Goal: Task Accomplishment & Management: Complete application form

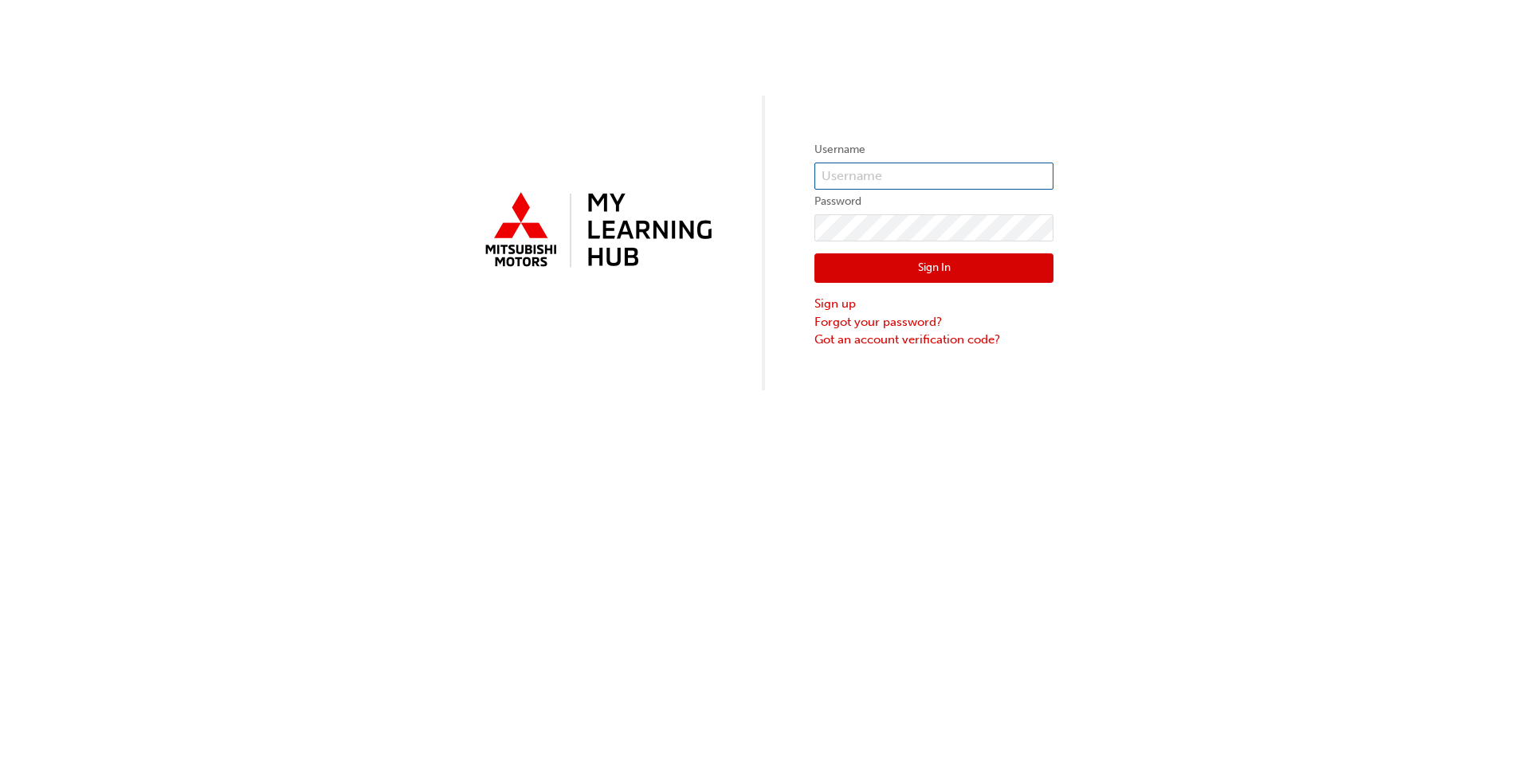
type input "0005822677"
click at [796, 270] on button "Sign In" at bounding box center [933, 269] width 239 height 30
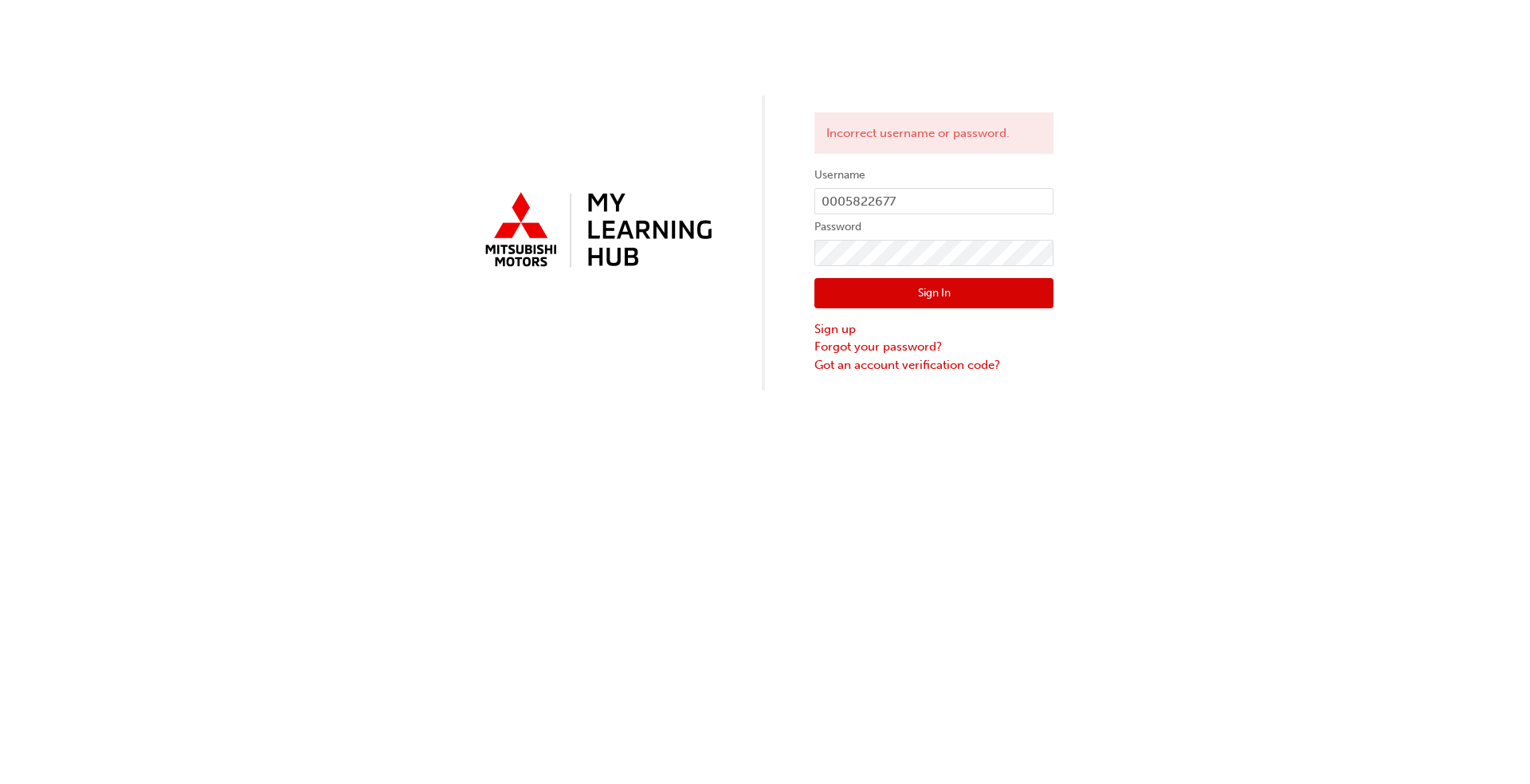
click at [796, 330] on div "Incorrect username or password. Username 0005822677 Password Sign In Sign up Fo…" at bounding box center [765, 195] width 1530 height 391
click at [796, 192] on input "0005822677" at bounding box center [933, 202] width 239 height 27
click at [796, 310] on div "Incorrect username or password. Username 0005822677 Password Sign In Sign up Fo…" at bounding box center [765, 195] width 1530 height 391
drag, startPoint x: 910, startPoint y: 198, endPoint x: 643, endPoint y: 191, distance: 267.1
click at [643, 191] on div "Incorrect username or password. Username 0005822677 Password Sign In Sign up Fo…" at bounding box center [765, 195] width 1530 height 391
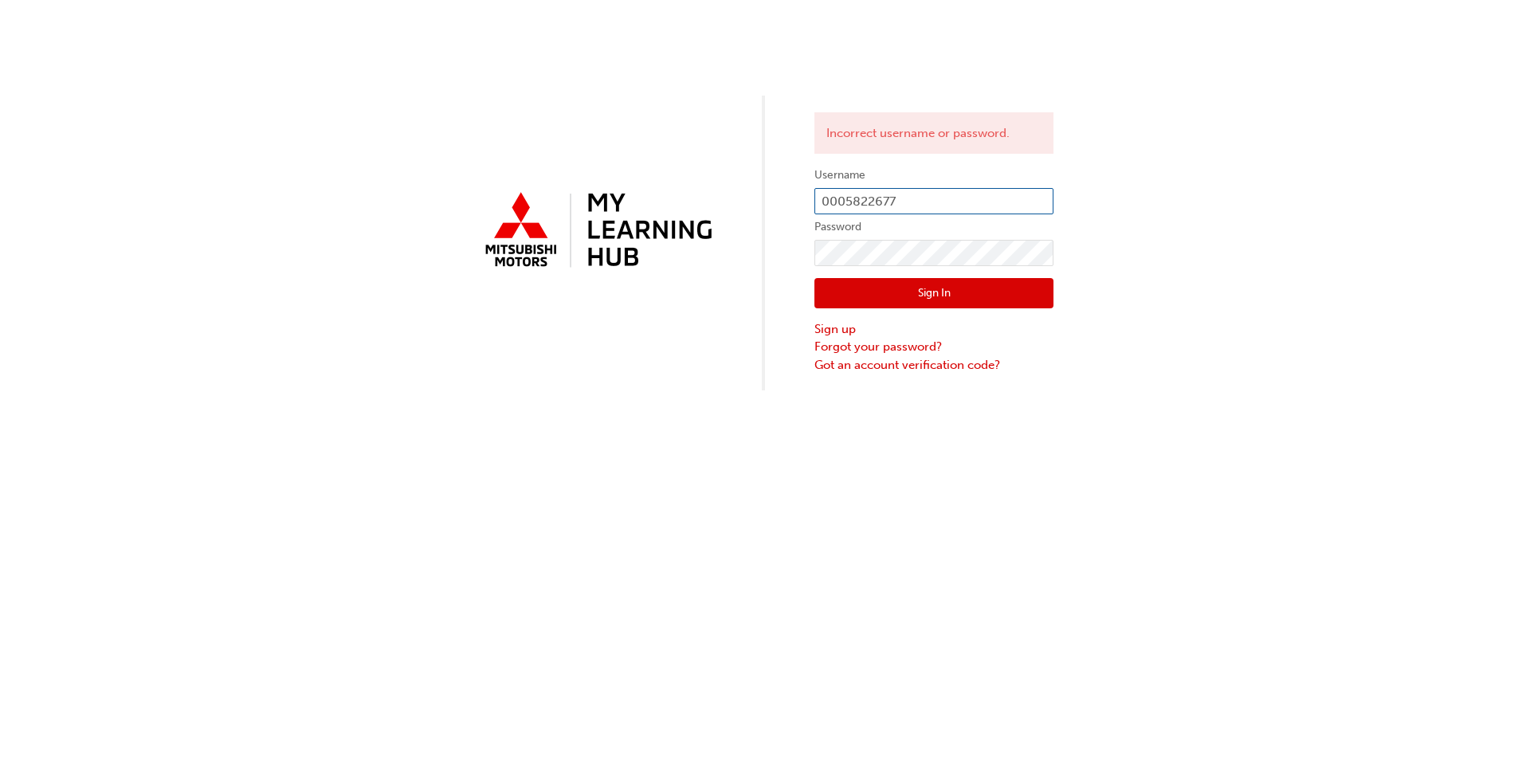
paste input "5982796"
type input "5982796"
click at [730, 252] on div "Incorrect username or password. Username 5982796 Password Sign In Sign up Forgo…" at bounding box center [765, 195] width 1530 height 391
click at [796, 282] on button "Sign In" at bounding box center [933, 293] width 239 height 30
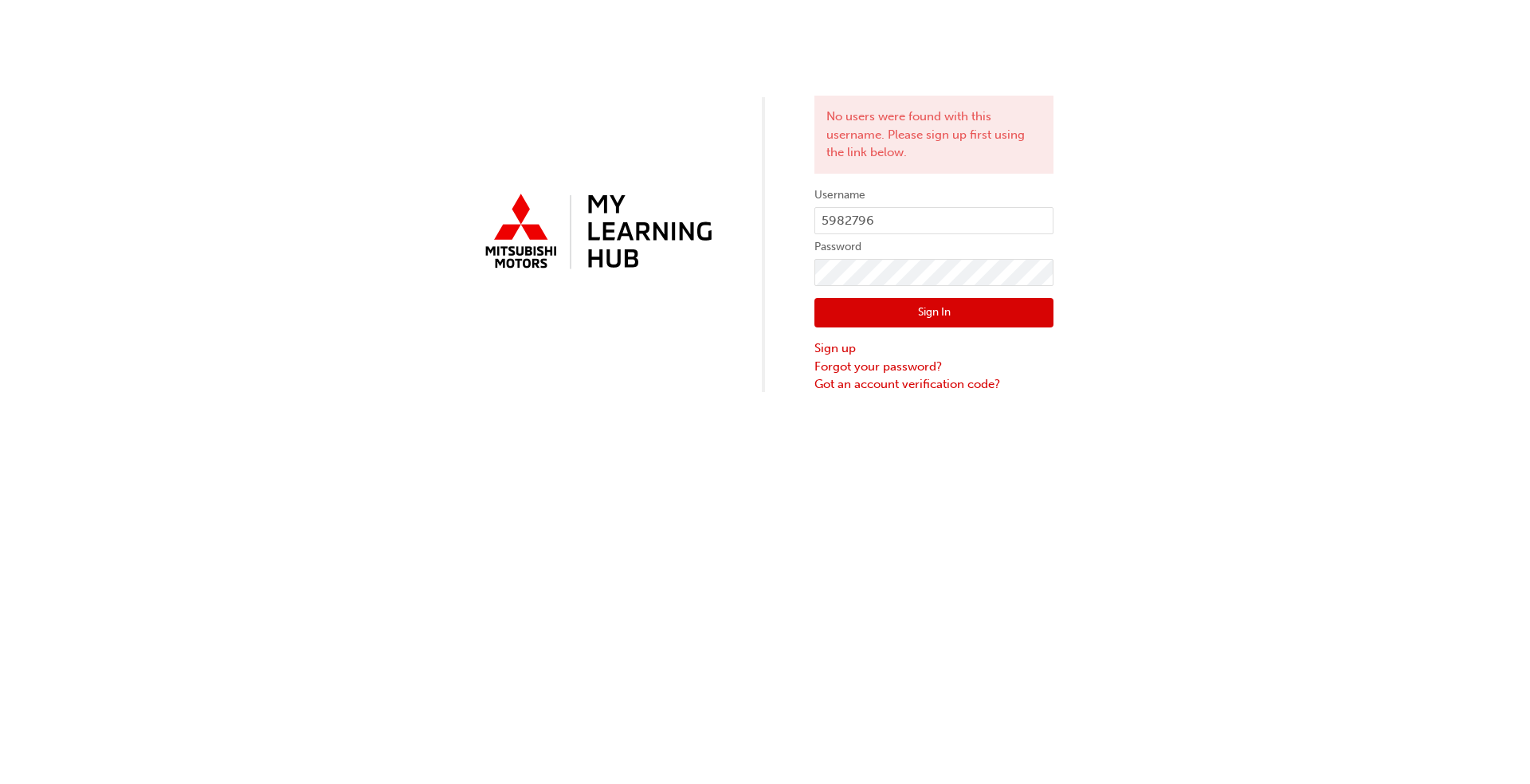
click at [796, 323] on div "No users were found with this username. Please sign up first using the link bel…" at bounding box center [765, 196] width 1530 height 393
click at [796, 221] on input "5982796" at bounding box center [933, 220] width 239 height 27
drag, startPoint x: 816, startPoint y: 220, endPoint x: 825, endPoint y: 219, distance: 9.1
click at [796, 220] on input "5982796" at bounding box center [933, 220] width 239 height 27
type input "0005982796"
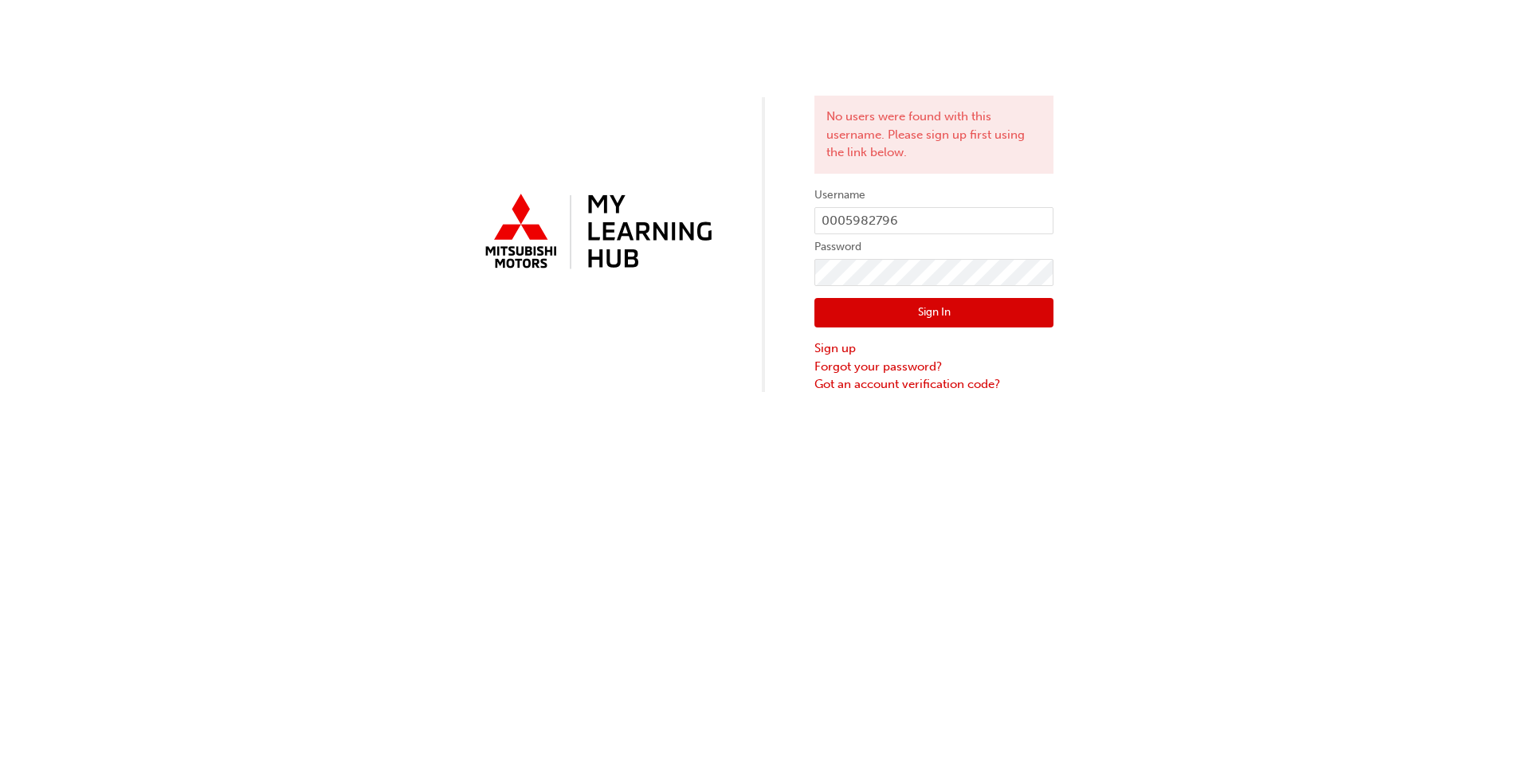
click at [796, 305] on button "Sign In" at bounding box center [933, 313] width 239 height 30
click at [796, 308] on div "No users were found with this username. Please sign up first using the link bel…" at bounding box center [765, 196] width 1530 height 393
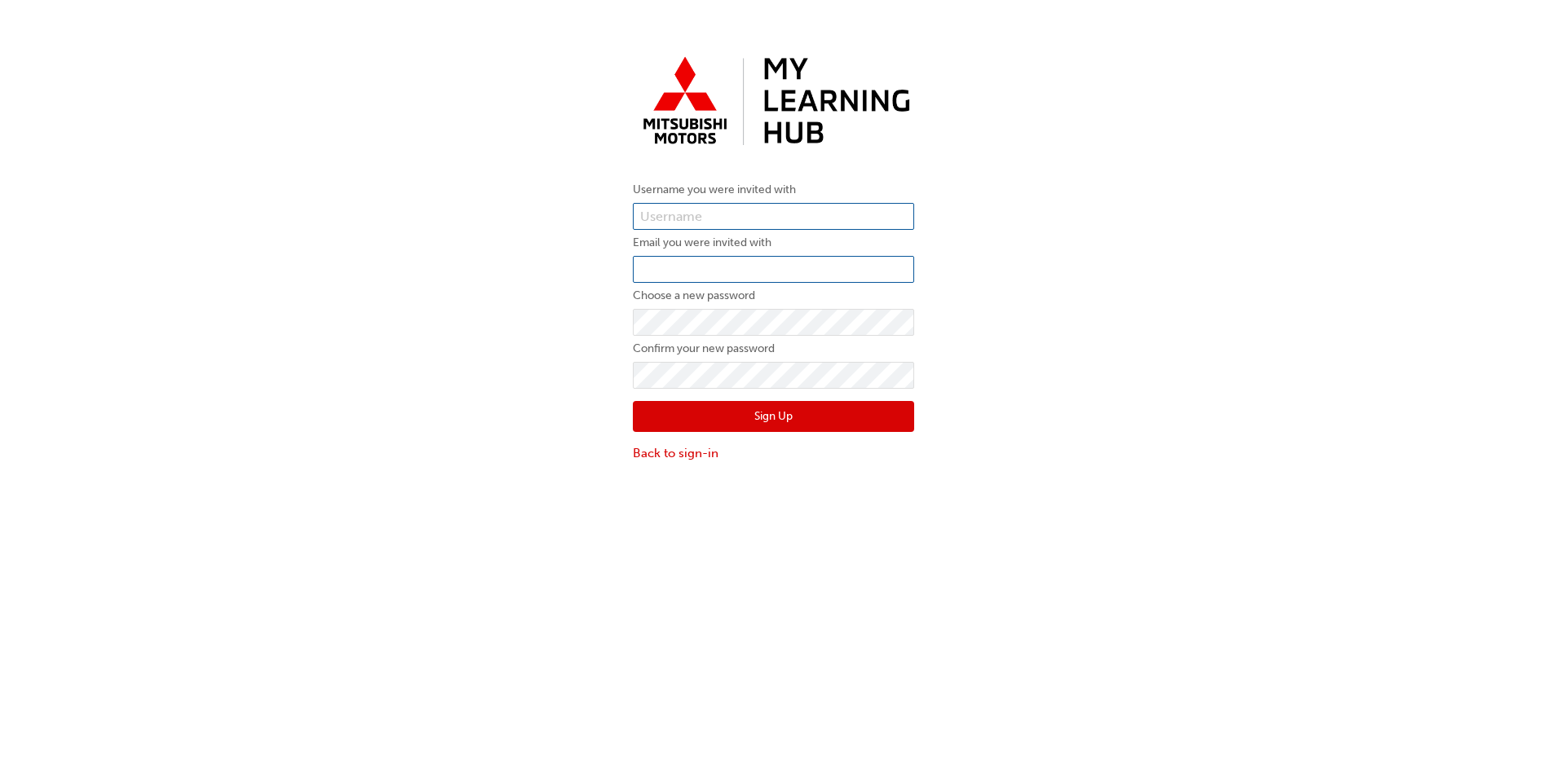
type input "0005822677"
click at [734, 273] on input "email" at bounding box center [774, 269] width 281 height 28
click at [395, 288] on div "Username you were invited with 0005822677 Email you were invited with Choose a …" at bounding box center [774, 256] width 1547 height 438
drag, startPoint x: 628, startPoint y: 255, endPoint x: 650, endPoint y: 266, distance: 24.6
click at [634, 260] on div "Username you were invited with 0005822677 Email you were invited with Choose a …" at bounding box center [774, 256] width 306 height 438
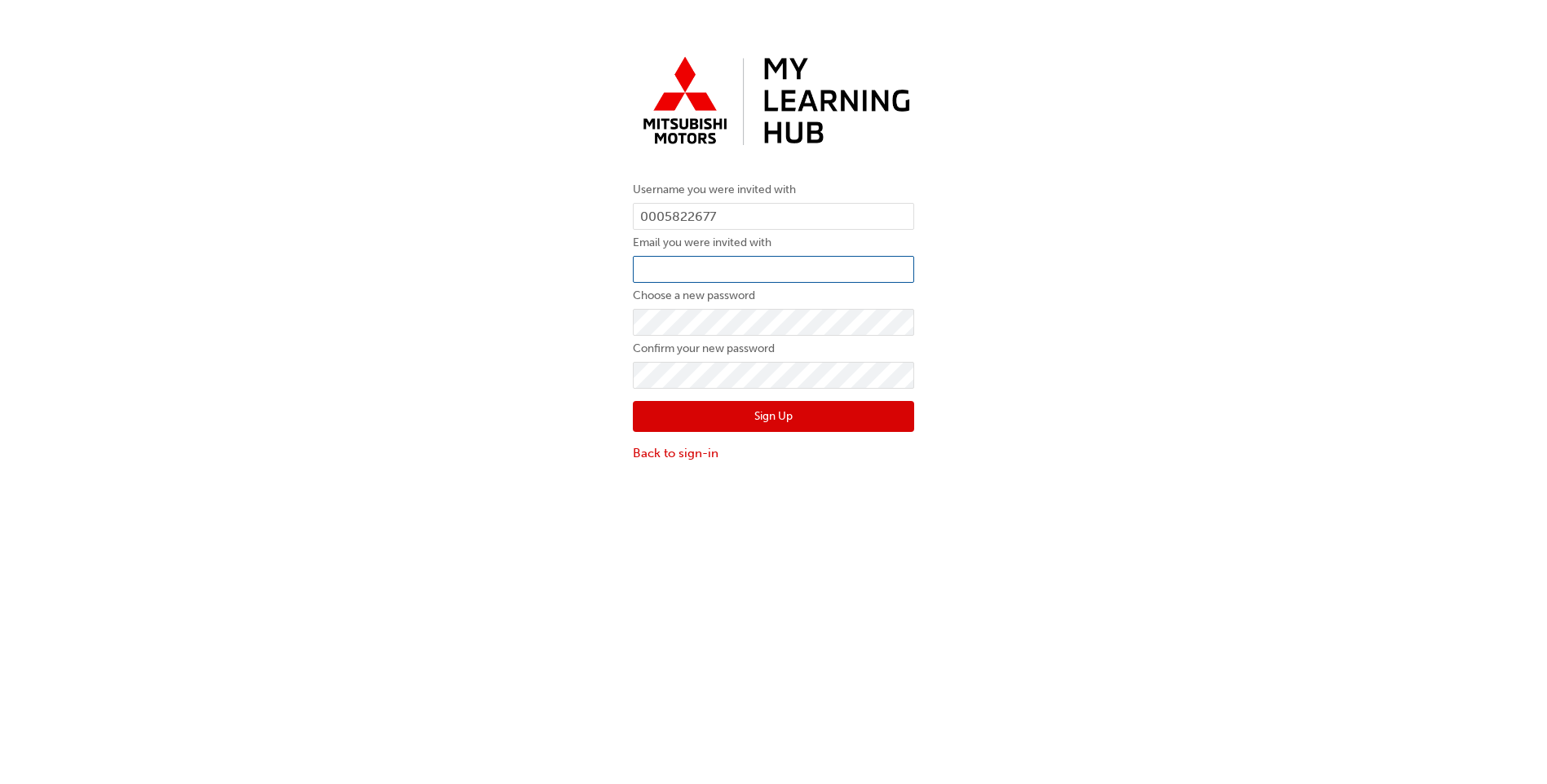
click at [658, 268] on input "email" at bounding box center [774, 269] width 281 height 28
paste input "[PERSON_NAME][EMAIL_ADDRESS][PERSON_NAME][DOMAIN_NAME]"
type input "[PERSON_NAME][EMAIL_ADDRESS][PERSON_NAME][DOMAIN_NAME]"
click at [460, 302] on div "Username you were invited with 0005822677 Email you were invited with [PERSON_N…" at bounding box center [774, 256] width 1547 height 438
click at [409, 323] on div "Username you were invited with 0005822677 Email you were invited with [PERSON_N…" at bounding box center [774, 256] width 1547 height 438
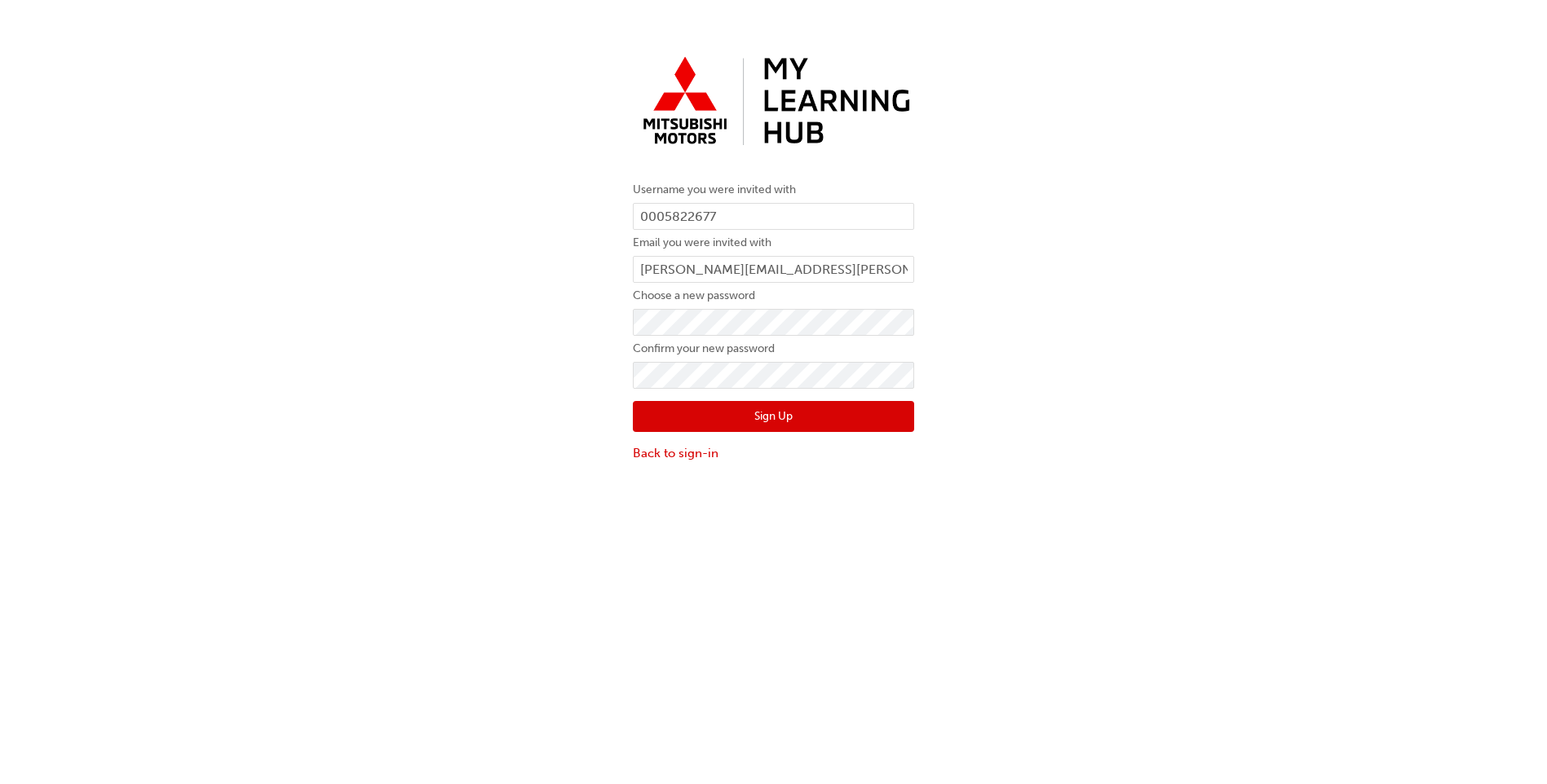
click at [413, 376] on div "Username you were invited with 0005822677 Email you were invited with [PERSON_N…" at bounding box center [774, 256] width 1547 height 438
drag, startPoint x: 555, startPoint y: 363, endPoint x: 602, endPoint y: 364, distance: 47.0
click at [555, 363] on div "Username you were invited with 0005822677 Email you were invited with [PERSON_N…" at bounding box center [774, 256] width 1547 height 438
click at [361, 289] on div "Username you were invited with 0005822677 Email you were invited with [PERSON_N…" at bounding box center [774, 256] width 1547 height 438
click at [787, 418] on button "Sign Up" at bounding box center [774, 417] width 281 height 31
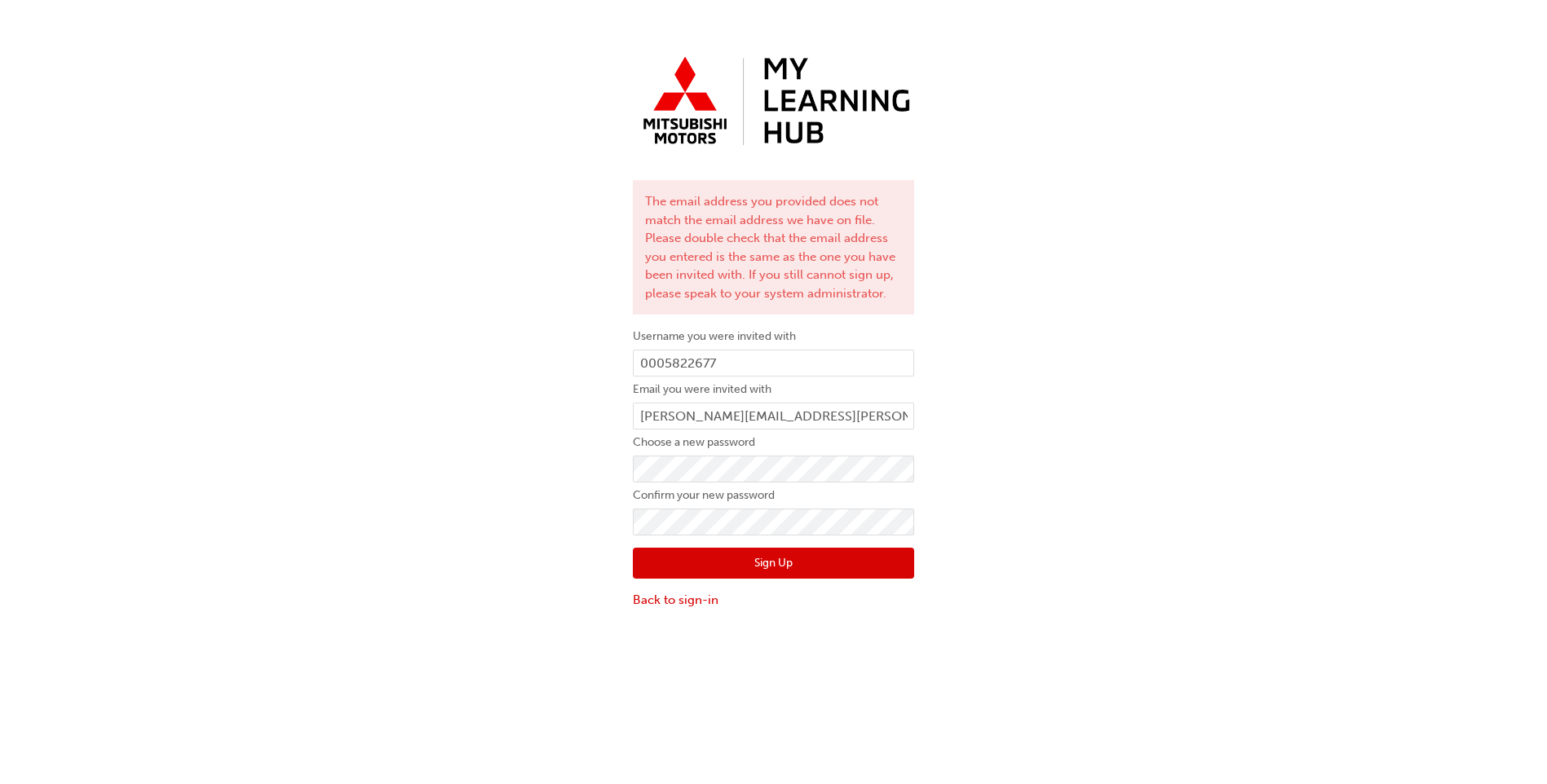
click at [1229, 415] on div "The email address you provided does not match the email address we have on file…" at bounding box center [774, 329] width 1547 height 584
drag, startPoint x: 744, startPoint y: 418, endPoint x: 760, endPoint y: 420, distance: 16.1
click at [744, 418] on input "[PERSON_NAME][EMAIL_ADDRESS][PERSON_NAME][DOMAIN_NAME]" at bounding box center [774, 416] width 281 height 28
drag, startPoint x: 841, startPoint y: 416, endPoint x: 252, endPoint y: 399, distance: 589.2
click at [252, 399] on div "The email address you provided does not match the email address we have on file…" at bounding box center [774, 329] width 1547 height 584
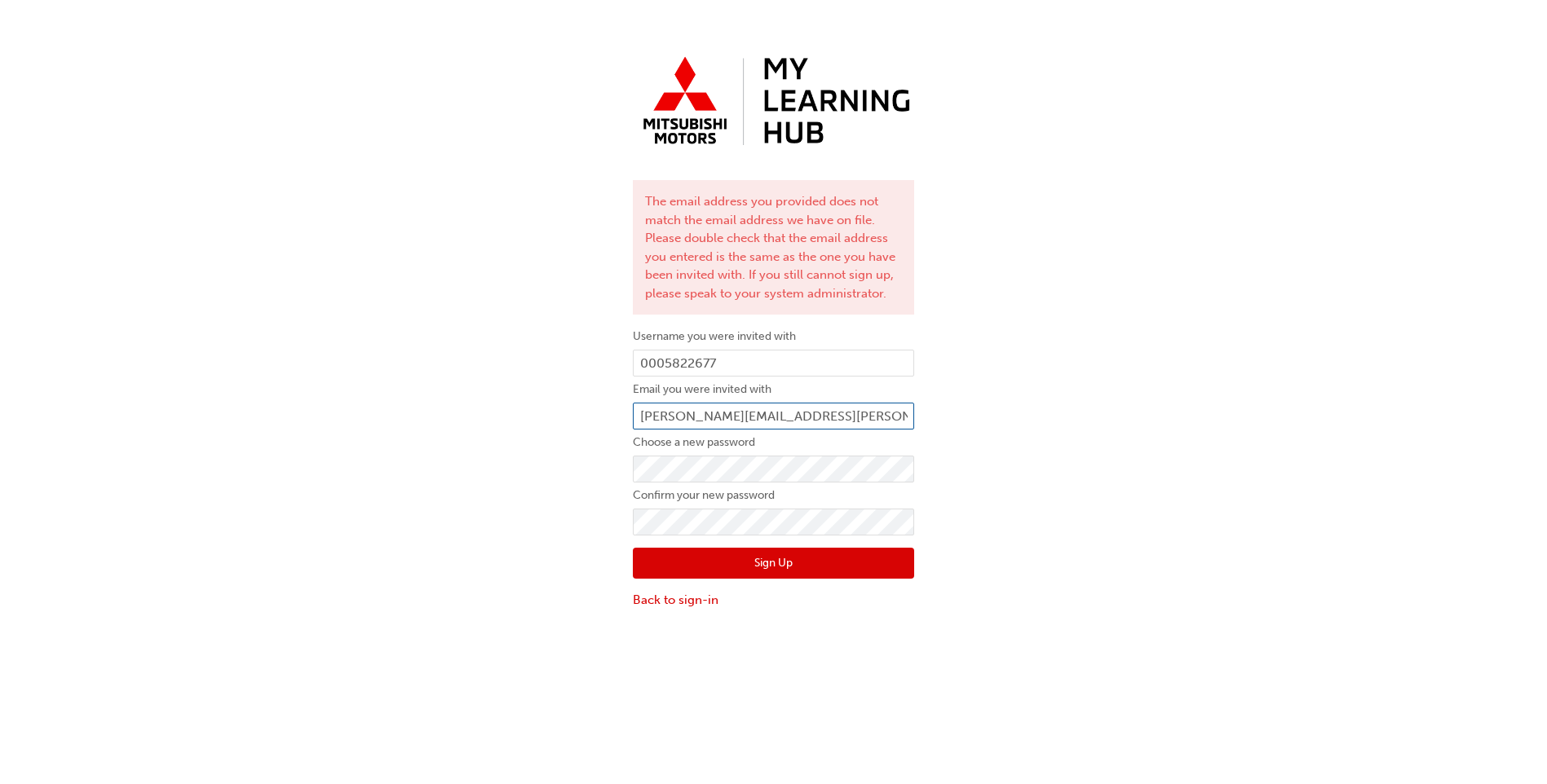
paste input "nj.wka03"
type input "[EMAIL_ADDRESS][DOMAIN_NAME]"
click at [1155, 439] on div "The email address you provided does not match the email address we have on file…" at bounding box center [774, 329] width 1547 height 584
click at [807, 569] on button "Sign Up" at bounding box center [774, 563] width 281 height 31
click at [799, 573] on button "Sign Up" at bounding box center [774, 563] width 281 height 31
